Goal: Information Seeking & Learning: Find specific page/section

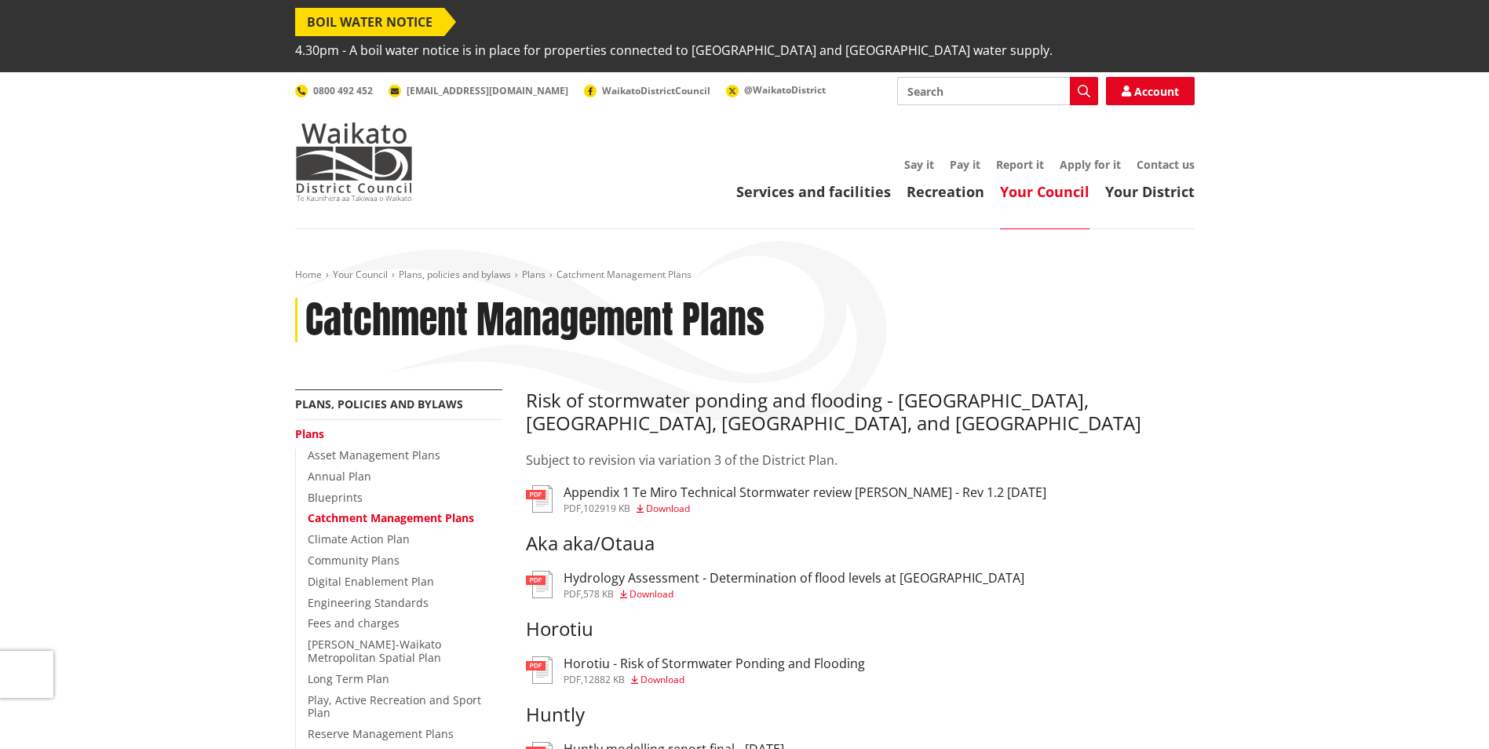
click at [949, 77] on input "Search" at bounding box center [997, 91] width 201 height 28
type input "flood viewer"
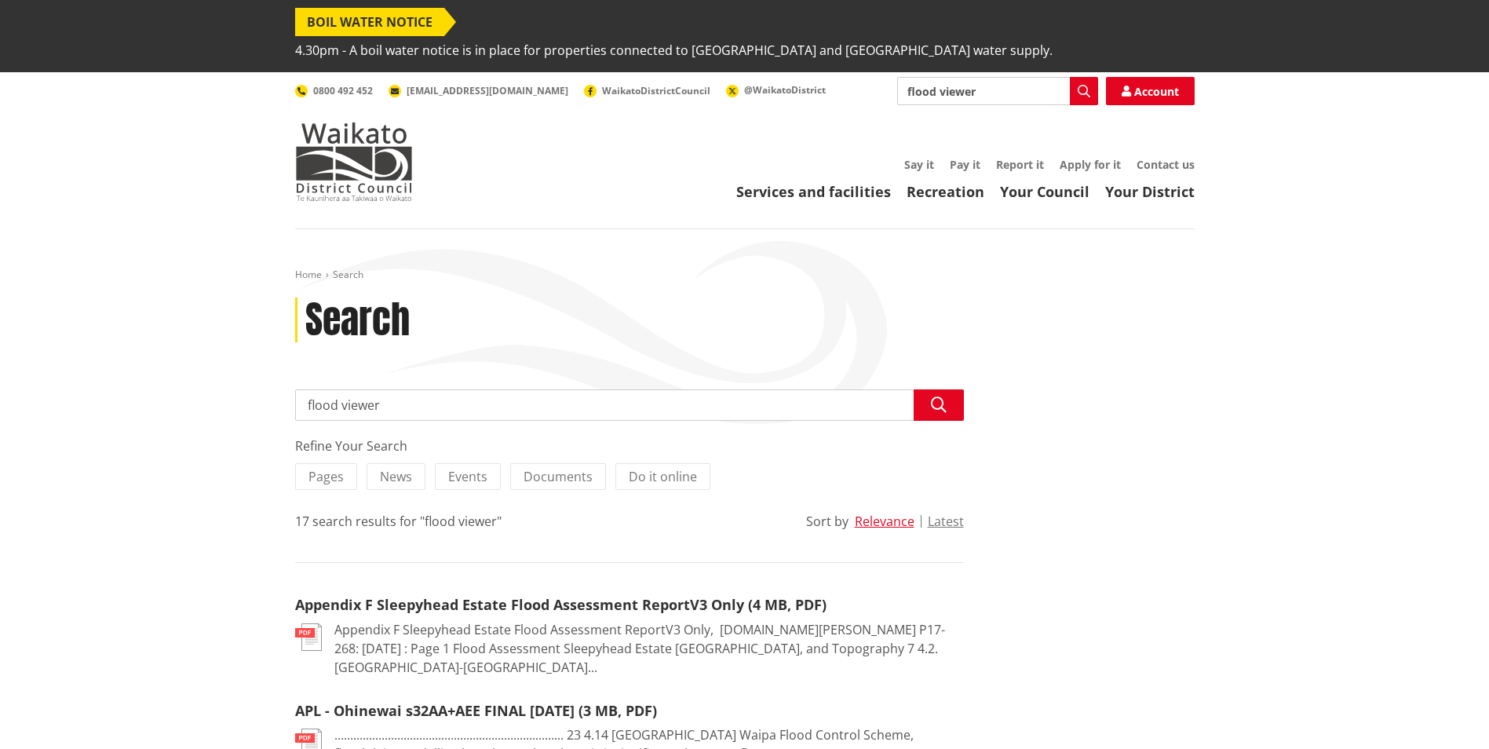
click at [390, 389] on input "flood viewer" at bounding box center [629, 404] width 669 height 31
click at [906, 77] on input "flood viewer" at bounding box center [997, 91] width 201 height 28
click at [990, 77] on input "flood viewer" at bounding box center [997, 91] width 201 height 28
click at [1082, 85] on icon "button" at bounding box center [1084, 91] width 13 height 13
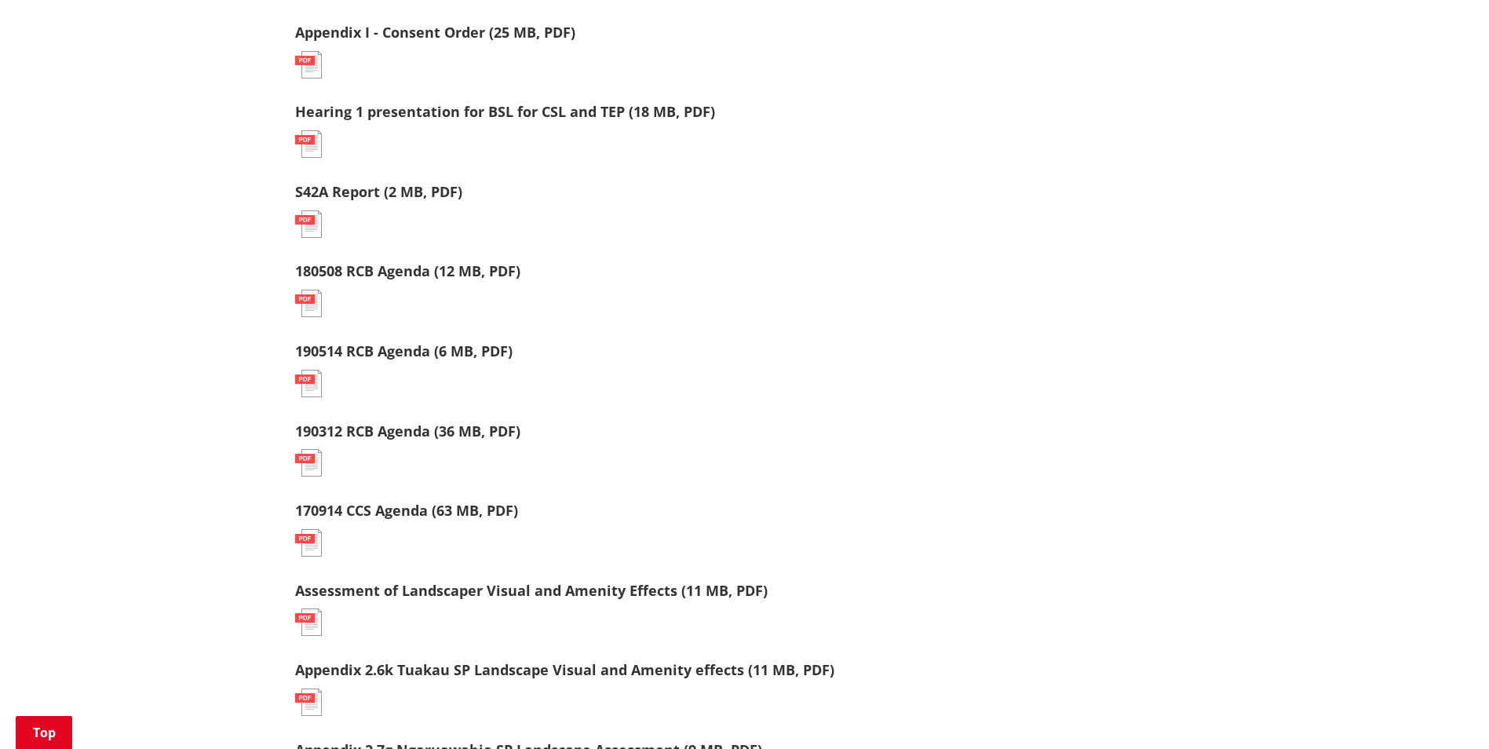
scroll to position [707, 0]
